Goal: Task Accomplishment & Management: Manage account settings

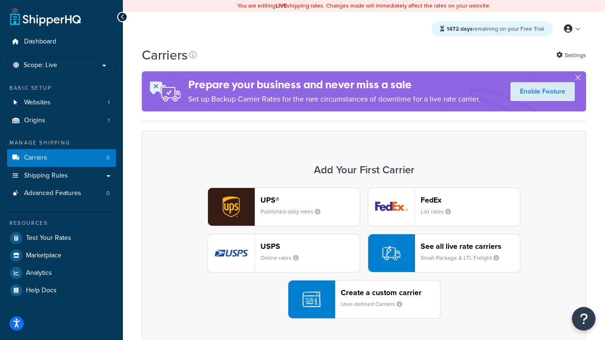
click at [364, 254] on div "UPS® Published daily rates FedEx List rates USPS Online rates See all live rate…" at bounding box center [364, 253] width 424 height 131
click at [470, 200] on header "FedEx" at bounding box center [469, 200] width 99 height 9
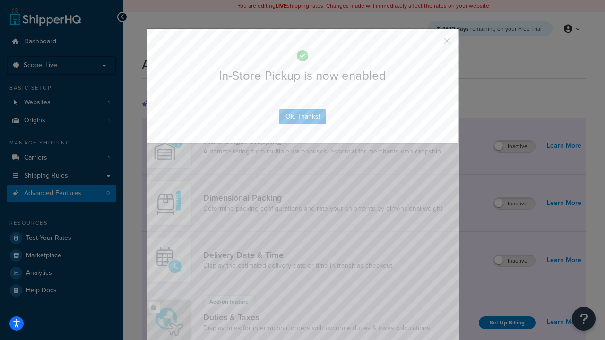
scroll to position [307, 0]
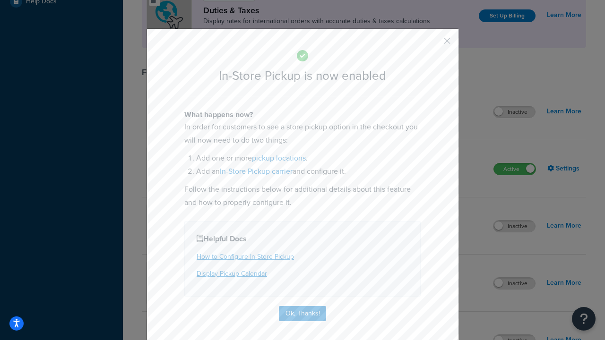
click at [433, 44] on button "button" at bounding box center [433, 44] width 2 height 2
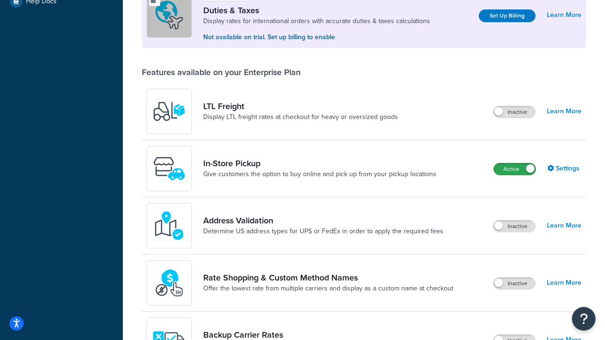
click at [514, 170] on label "Active" at bounding box center [515, 168] width 42 height 11
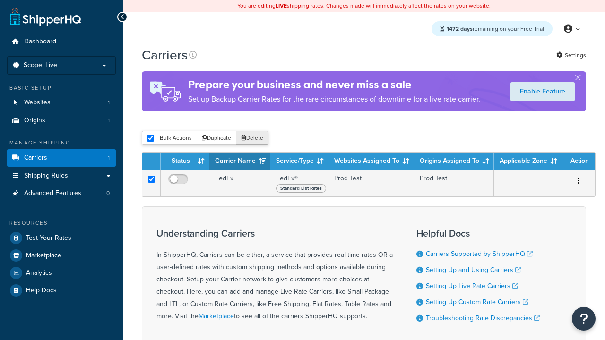
click at [251, 139] on button "Delete" at bounding box center [252, 138] width 33 height 14
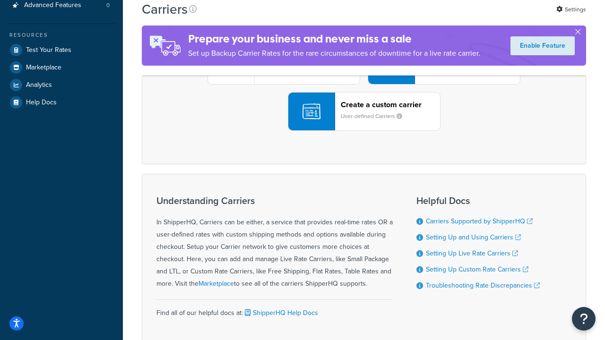
click at [364, 131] on div "UPS® Published daily rates FedEx List rates USPS Online rates See all live rate…" at bounding box center [364, 65] width 424 height 131
click at [470, 17] on header "FedEx" at bounding box center [469, 12] width 99 height 9
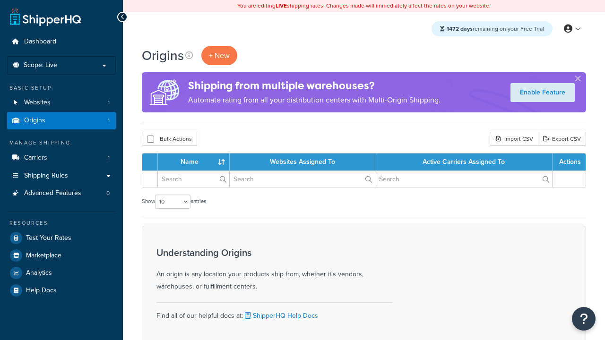
click at [194, 163] on th "Name" at bounding box center [194, 162] width 72 height 17
click at [302, 163] on th "Websites Assigned To" at bounding box center [303, 162] width 146 height 17
click at [463, 163] on th "Active Carriers Assigned To" at bounding box center [463, 162] width 177 height 17
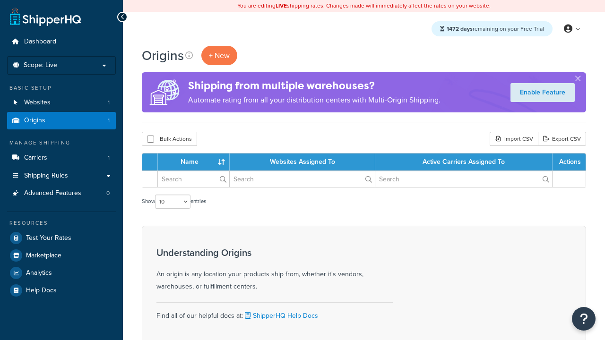
click at [569, 163] on th "Actions" at bounding box center [568, 162] width 33 height 17
click at [568, 163] on th "Actions" at bounding box center [568, 162] width 33 height 17
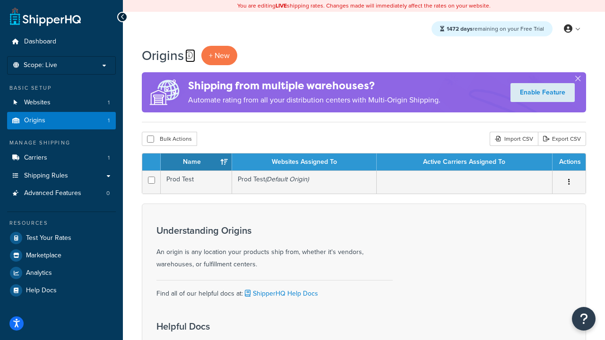
click at [188, 56] on icon at bounding box center [189, 55] width 8 height 8
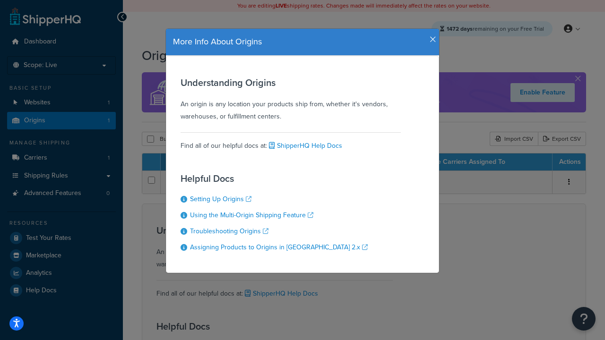
click at [430, 36] on icon "button" at bounding box center [432, 39] width 7 height 9
